Goal: Task Accomplishment & Management: Manage account settings

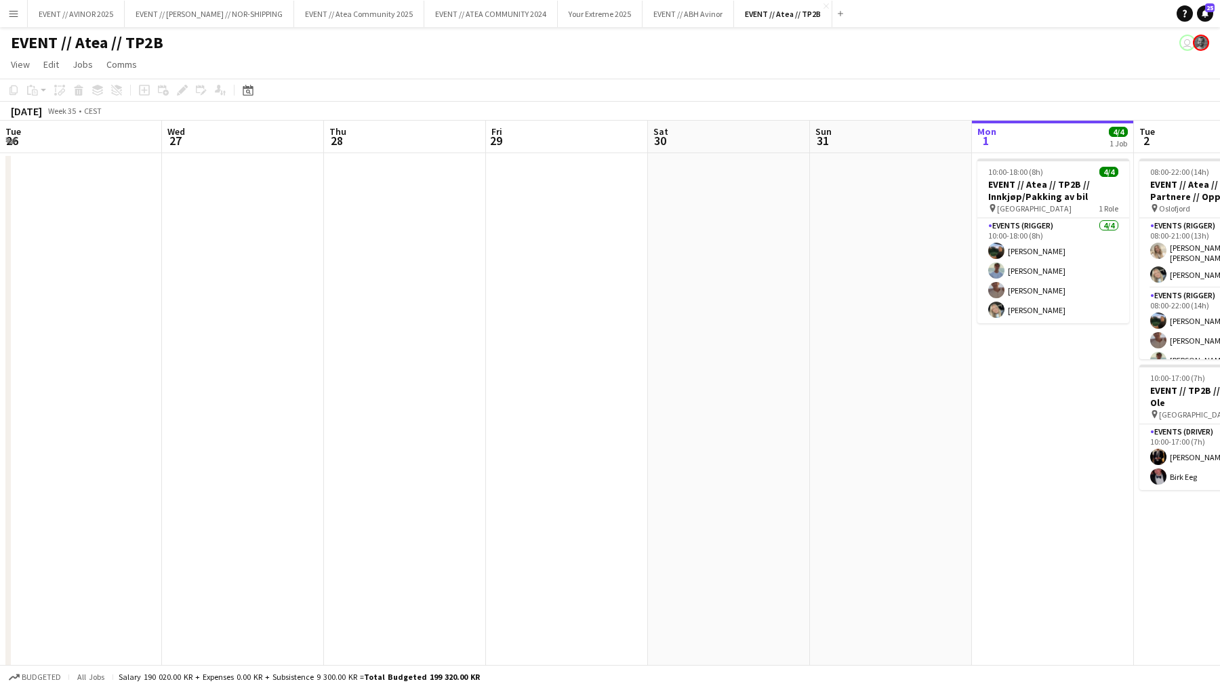
scroll to position [0, 413]
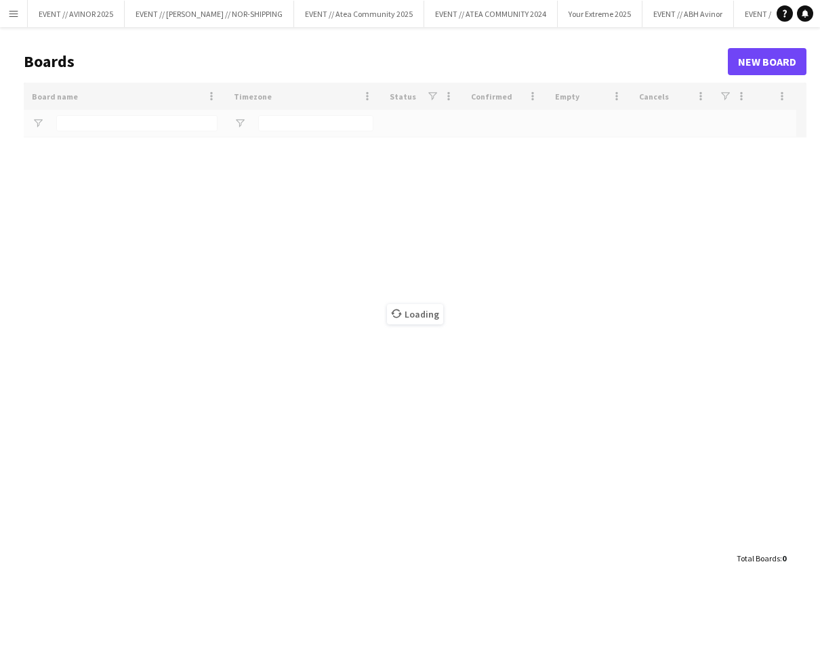
type input "****"
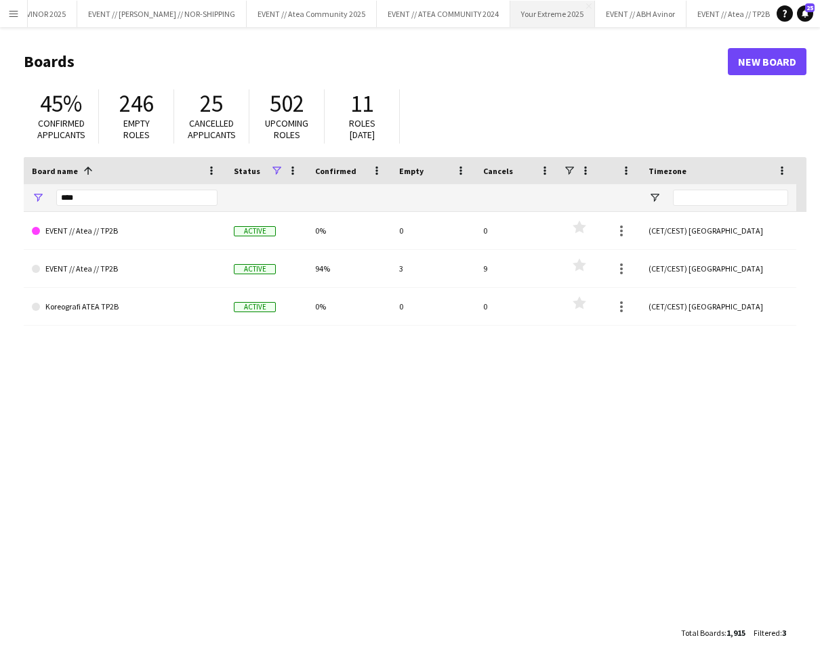
scroll to position [0, 60]
click at [674, 14] on button "EVENT // Atea // TP2B Close" at bounding box center [721, 14] width 95 height 26
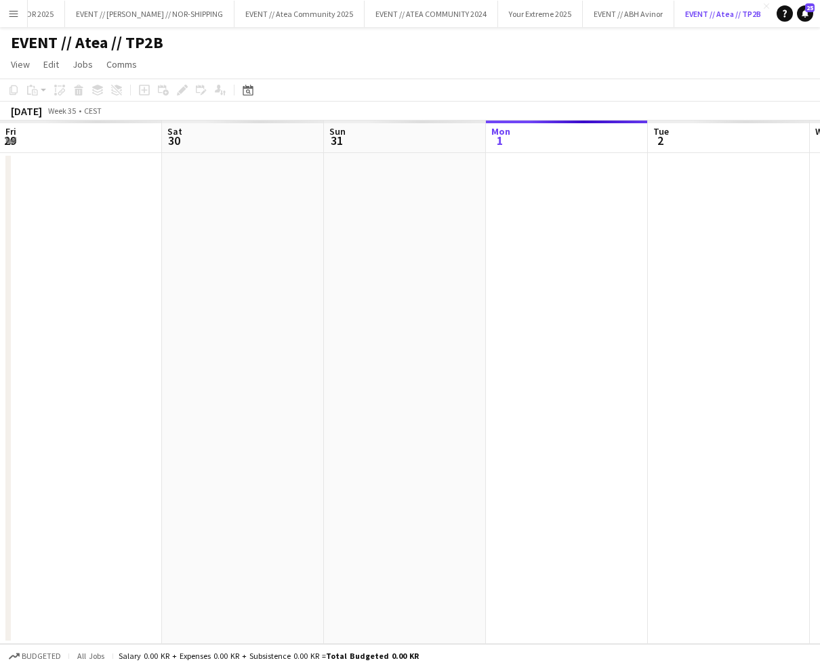
scroll to position [0, 324]
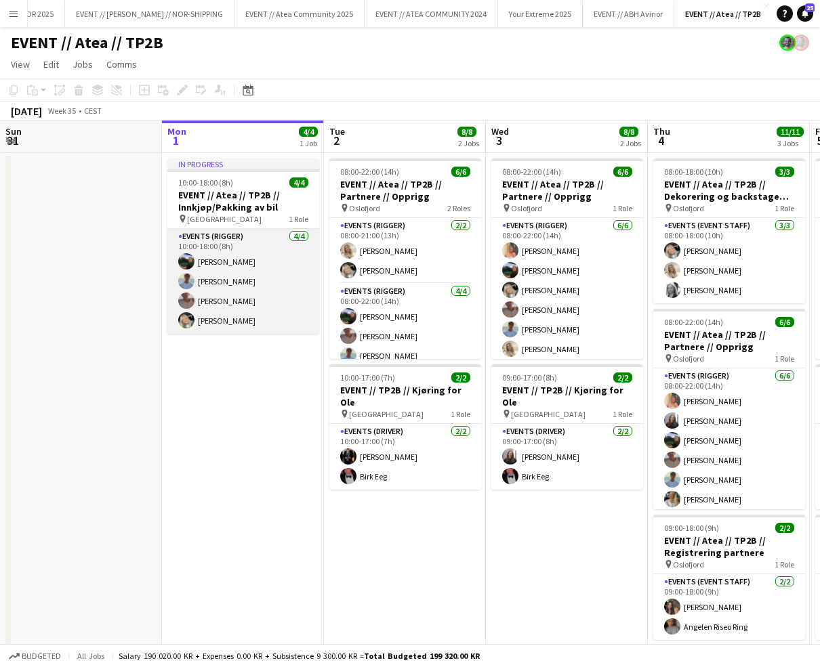
click at [281, 286] on app-card-role "Events (Rigger) [DATE] 10:00-18:00 (8h) [PERSON_NAME] [PERSON_NAME] [PERSON_NAM…" at bounding box center [243, 281] width 152 height 105
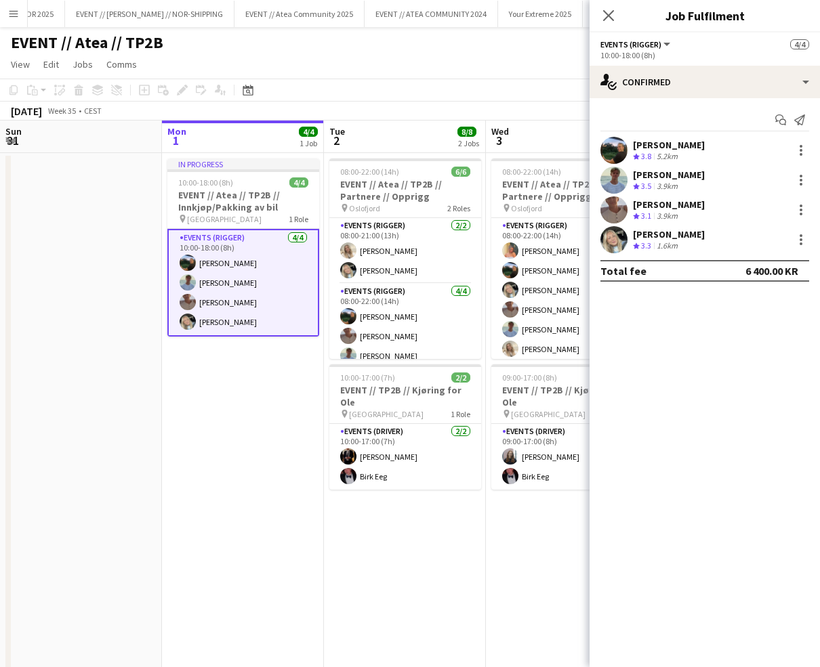
click at [634, 149] on div "[PERSON_NAME]" at bounding box center [669, 145] width 72 height 12
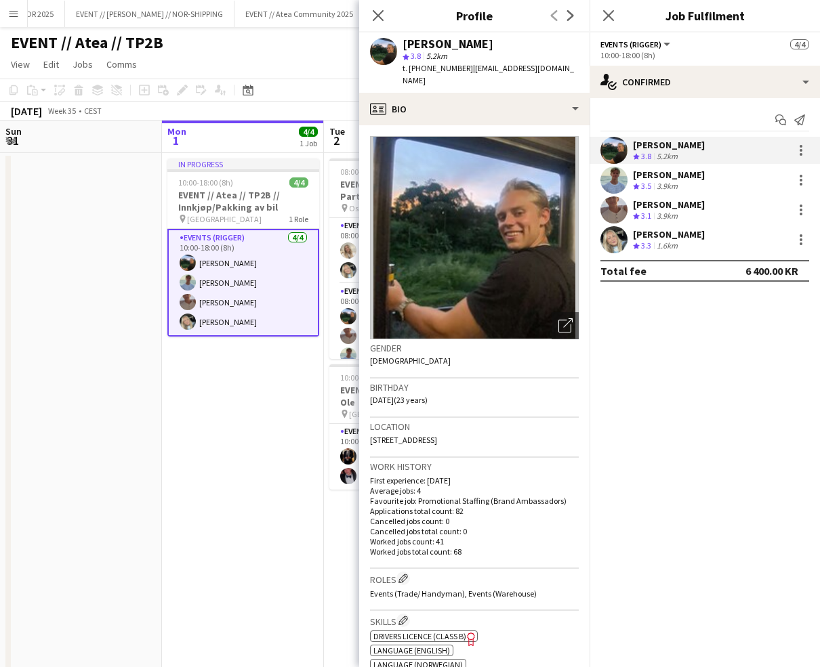
click at [634, 149] on div "[PERSON_NAME]" at bounding box center [669, 145] width 72 height 12
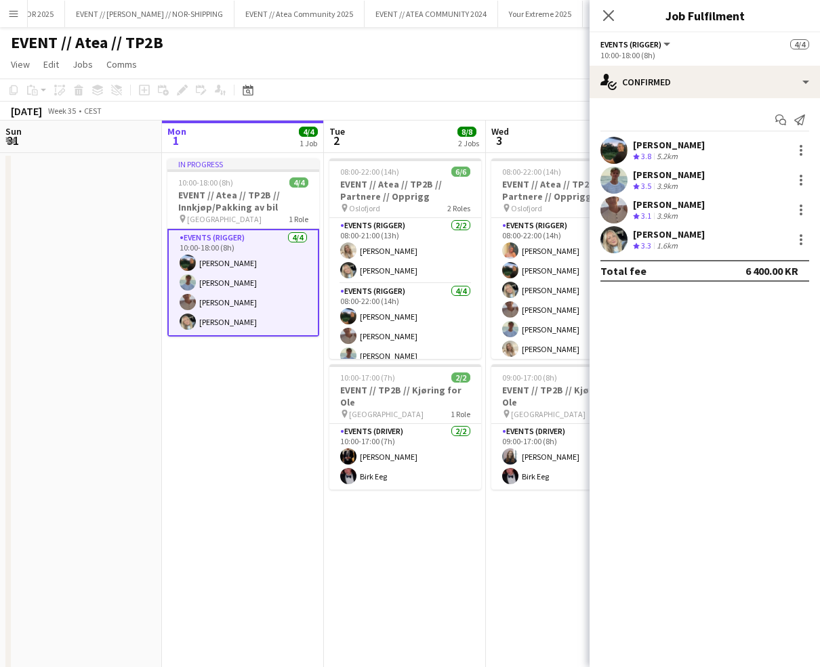
click at [641, 176] on div "[PERSON_NAME]" at bounding box center [669, 175] width 72 height 12
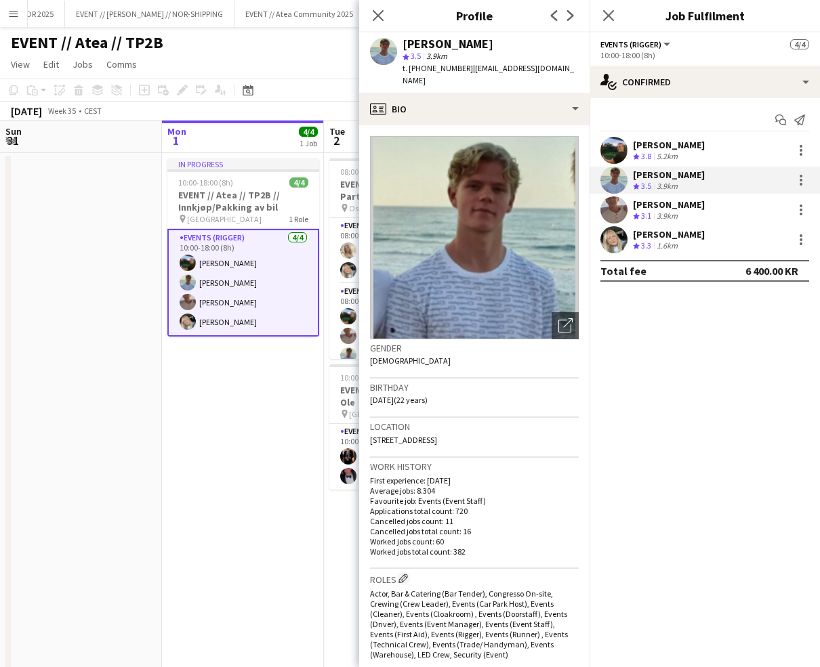
click at [641, 176] on div "[PERSON_NAME]" at bounding box center [669, 175] width 72 height 12
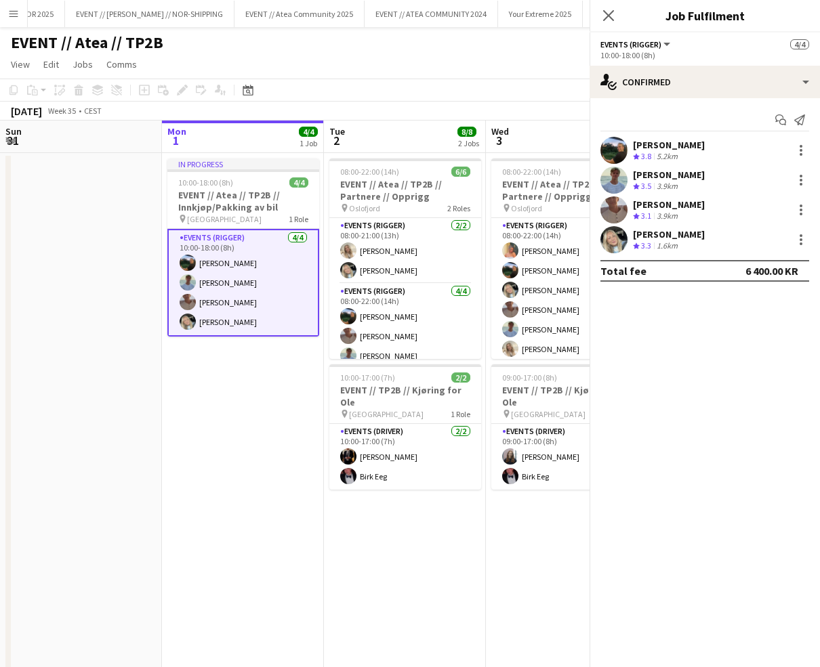
click at [650, 200] on div "[PERSON_NAME]" at bounding box center [669, 205] width 72 height 12
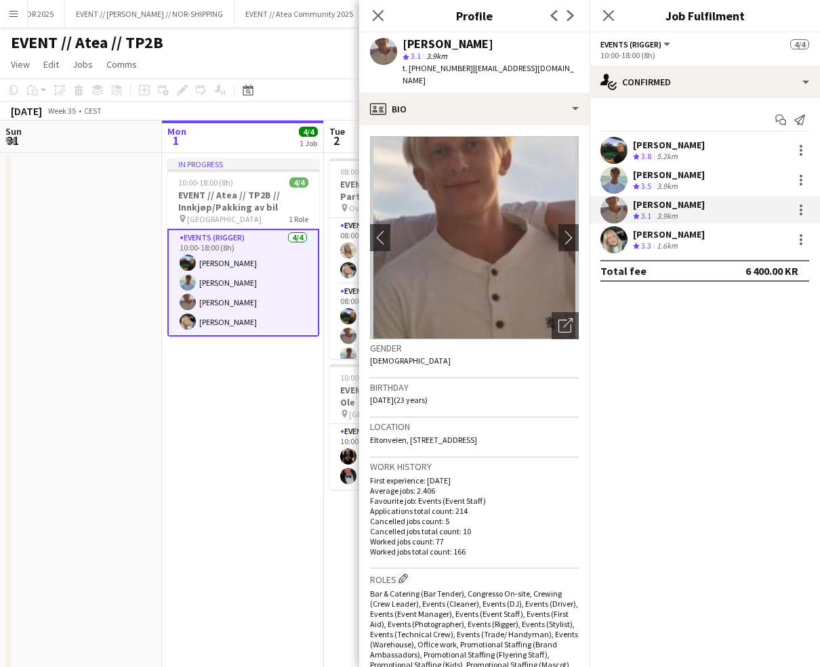
click at [650, 200] on div "[PERSON_NAME]" at bounding box center [669, 205] width 72 height 12
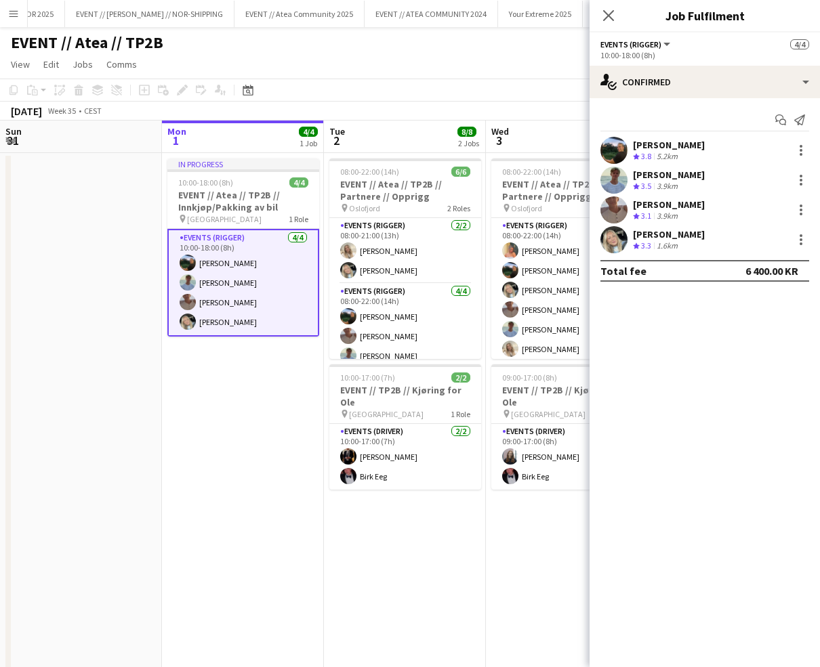
click at [651, 232] on div "[PERSON_NAME]" at bounding box center [669, 234] width 72 height 12
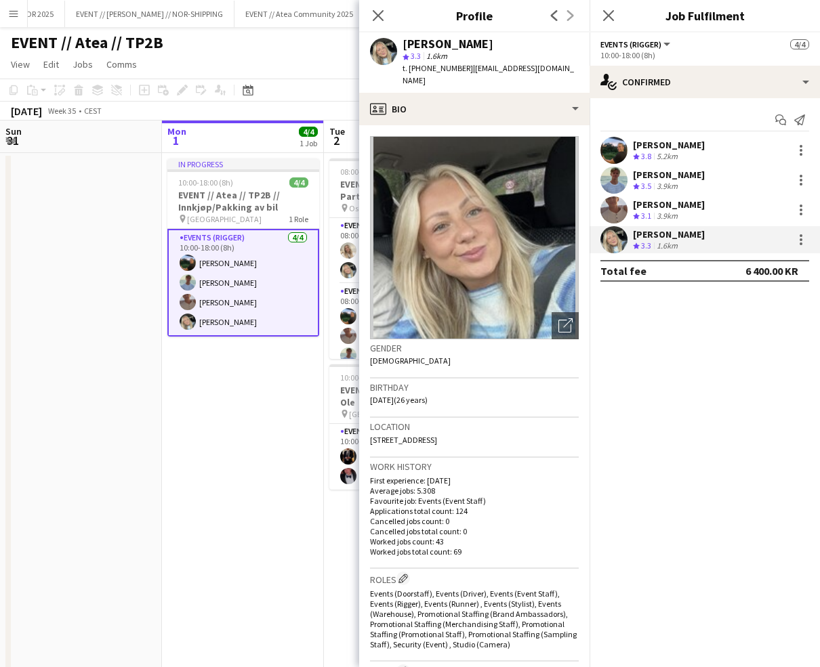
click at [651, 232] on div "[PERSON_NAME]" at bounding box center [669, 234] width 72 height 12
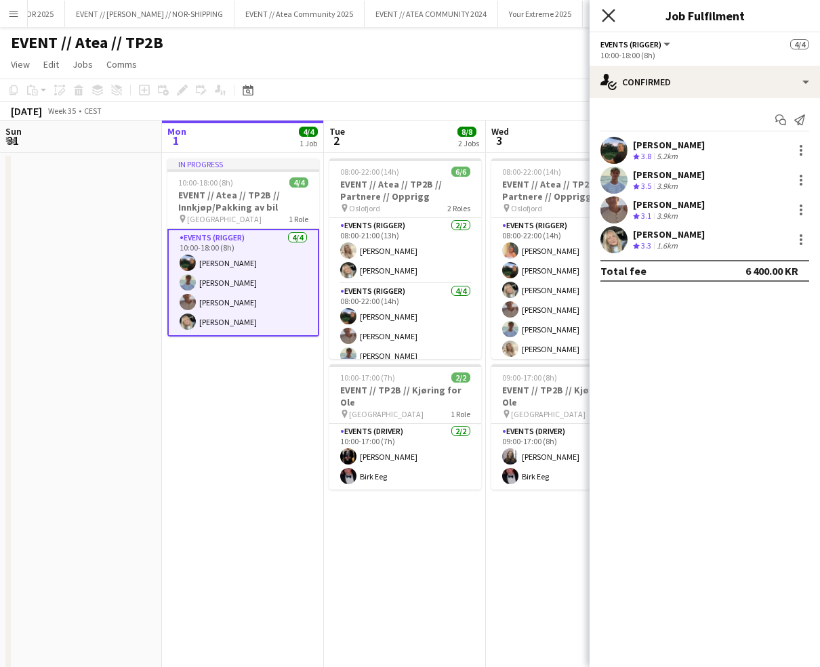
click at [608, 20] on icon "Close pop-in" at bounding box center [608, 15] width 13 height 13
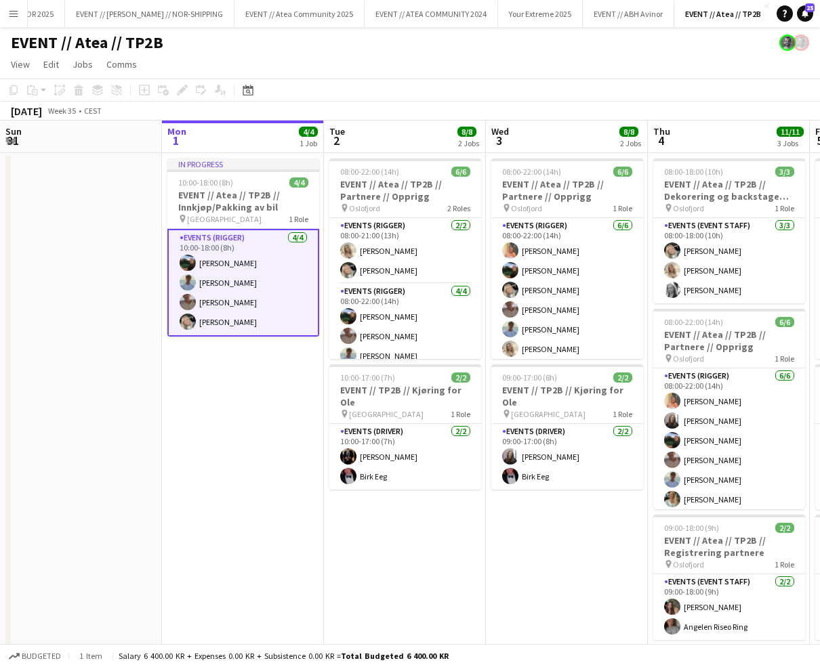
click at [281, 301] on app-card-role "Events (Rigger) [DATE] 10:00-18:00 (8h) [PERSON_NAME] [PERSON_NAME] [PERSON_NAM…" at bounding box center [243, 283] width 152 height 108
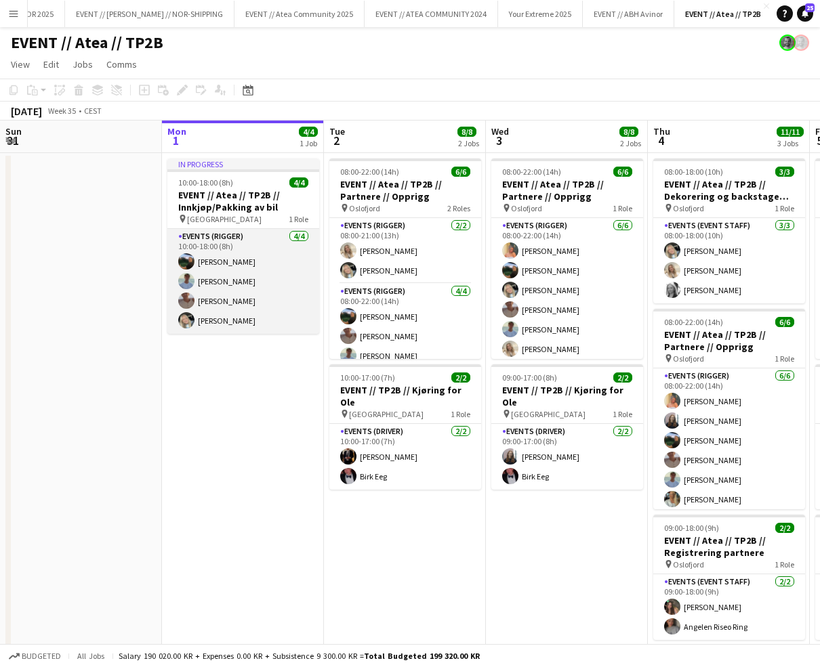
click at [232, 278] on app-card-role "Events (Rigger) [DATE] 10:00-18:00 (8h) [PERSON_NAME] [PERSON_NAME] [PERSON_NAM…" at bounding box center [243, 281] width 152 height 105
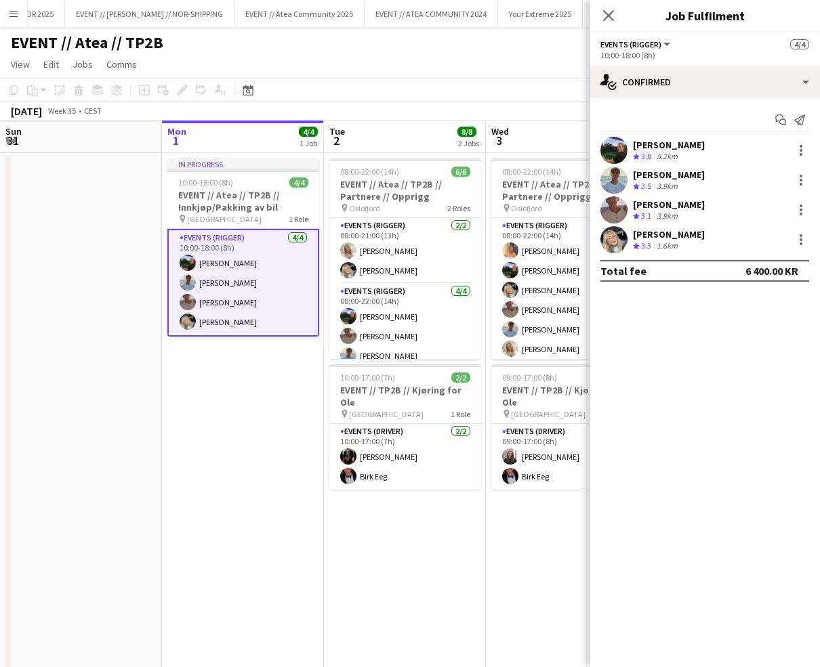
click at [651, 213] on span "3.1" at bounding box center [646, 216] width 10 height 10
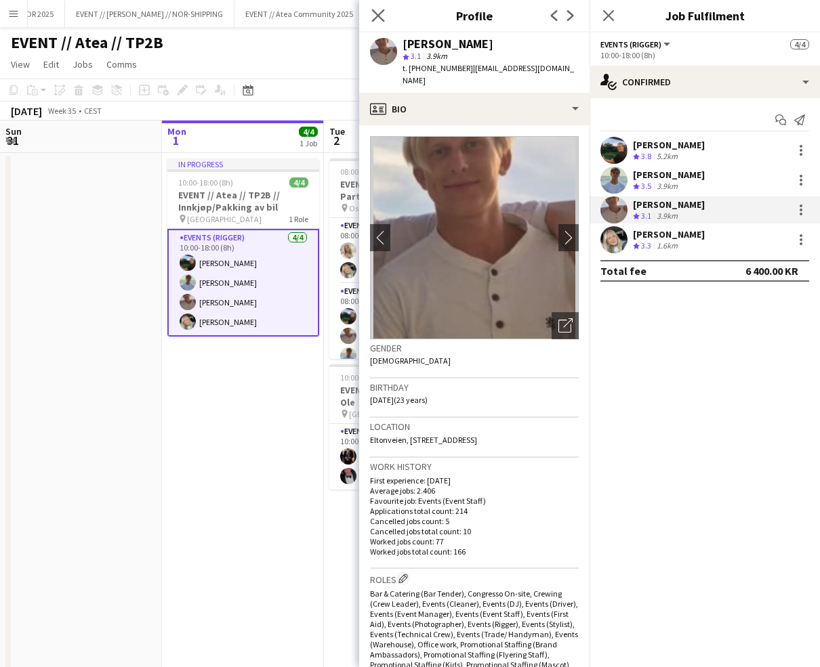
click at [384, 9] on app-icon "Close pop-in" at bounding box center [379, 16] width 20 height 20
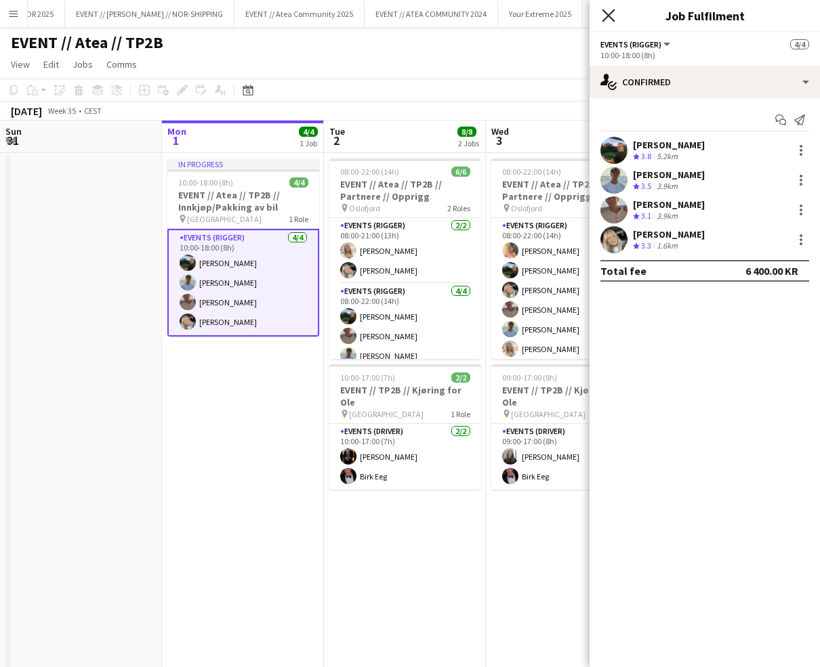
click at [611, 10] on icon "Close pop-in" at bounding box center [608, 15] width 13 height 13
